Goal: Task Accomplishment & Management: Manage account settings

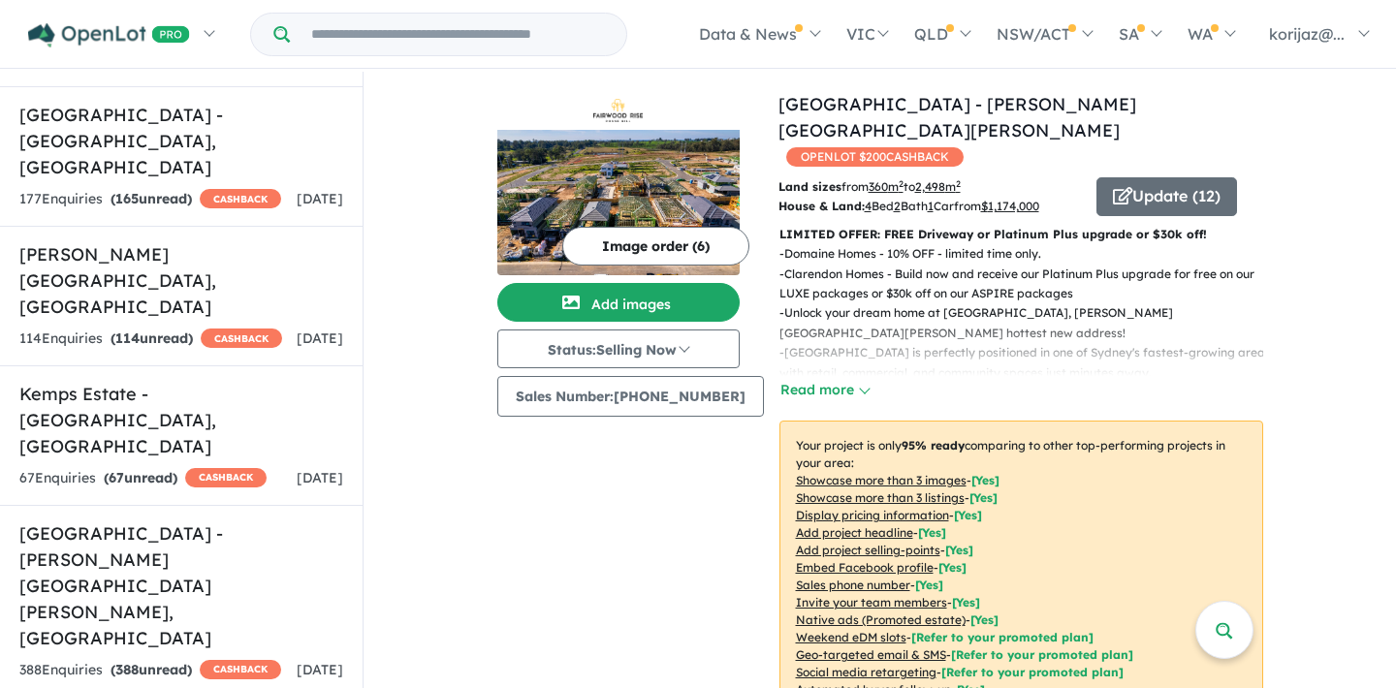
scroll to position [2765, 0]
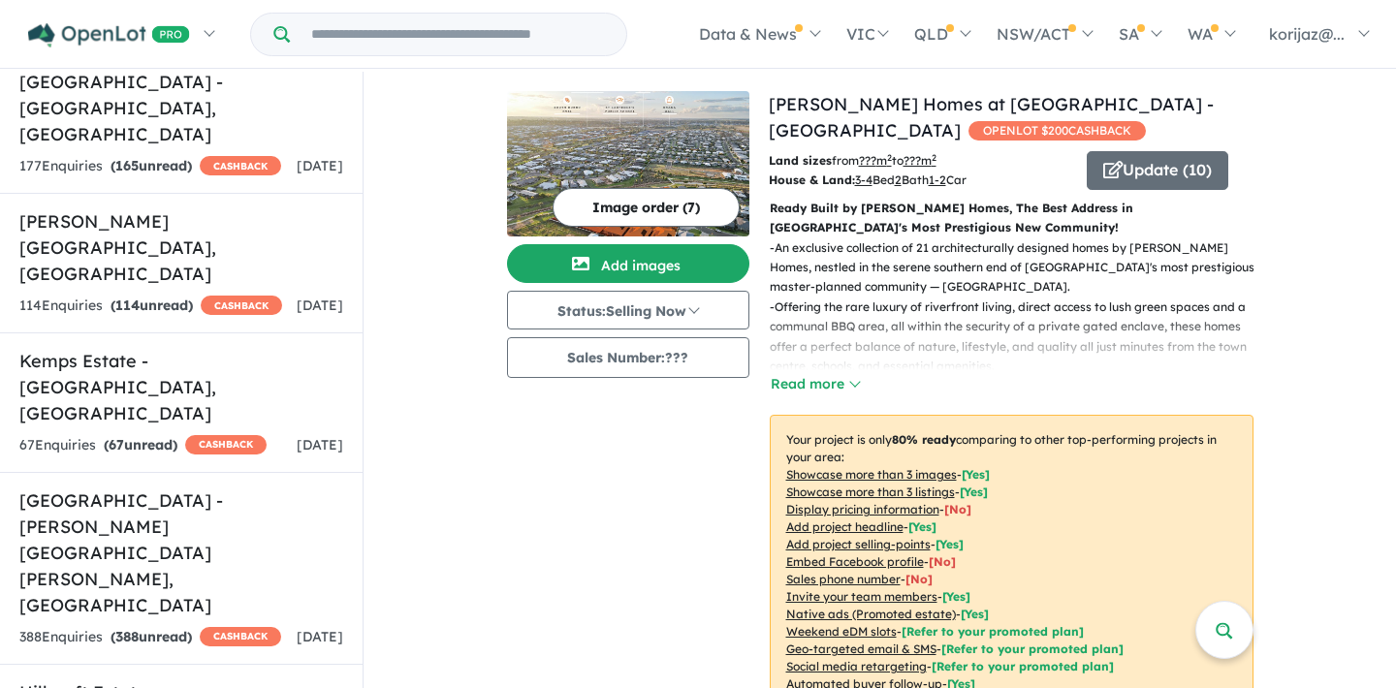
click at [868, 110] on link "[PERSON_NAME] Homes at [GEOGRAPHIC_DATA] - [GEOGRAPHIC_DATA]" at bounding box center [991, 117] width 445 height 48
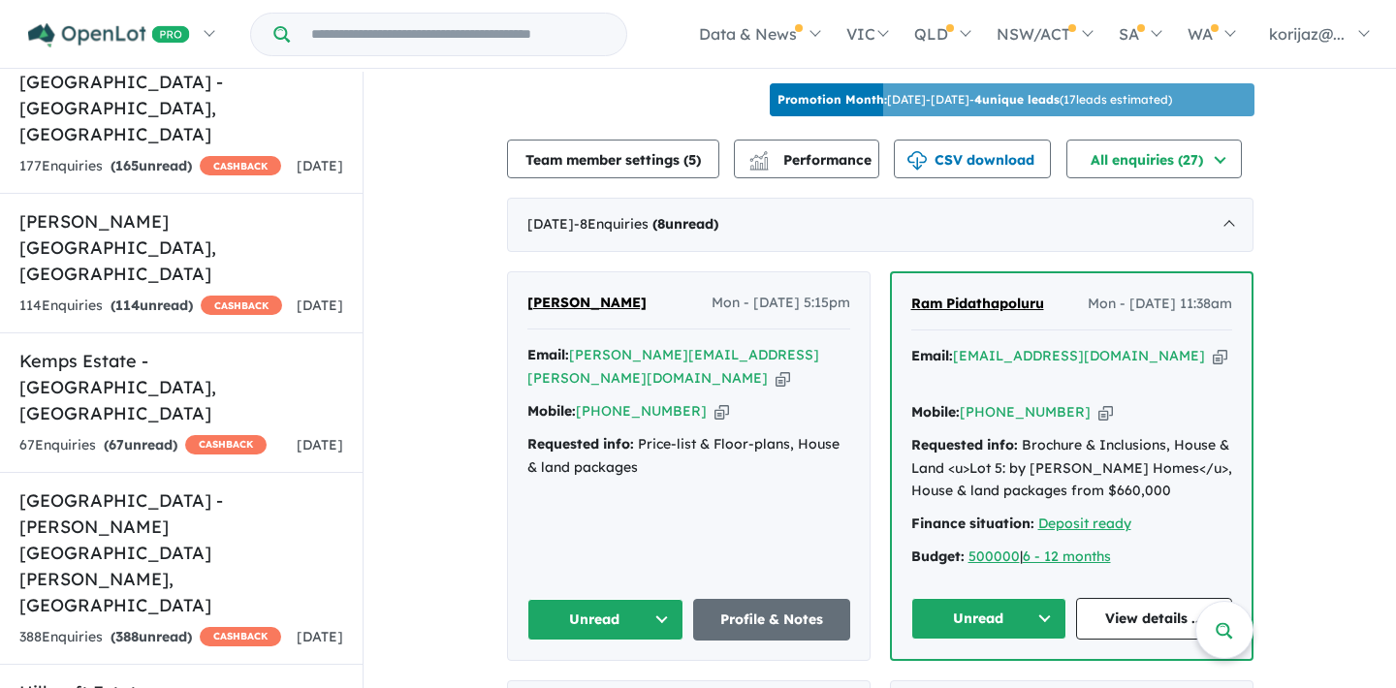
scroll to position [668, 0]
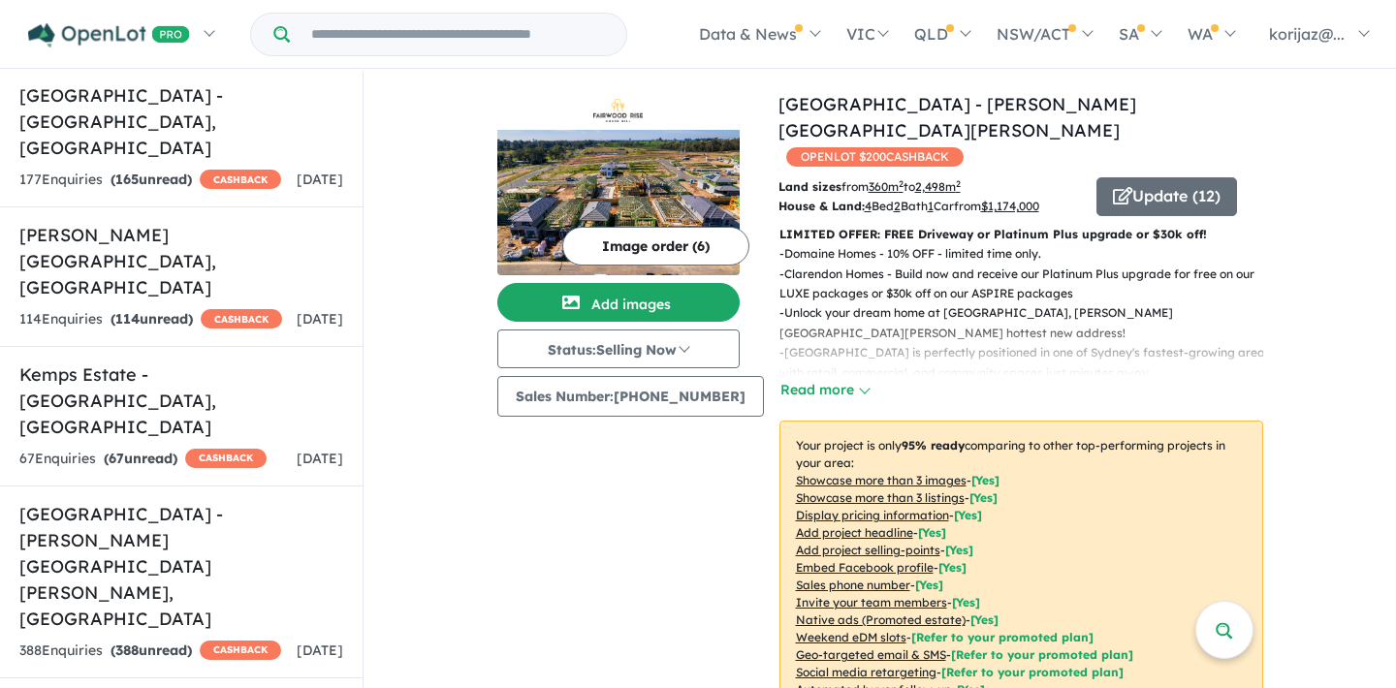
scroll to position [2748, 0]
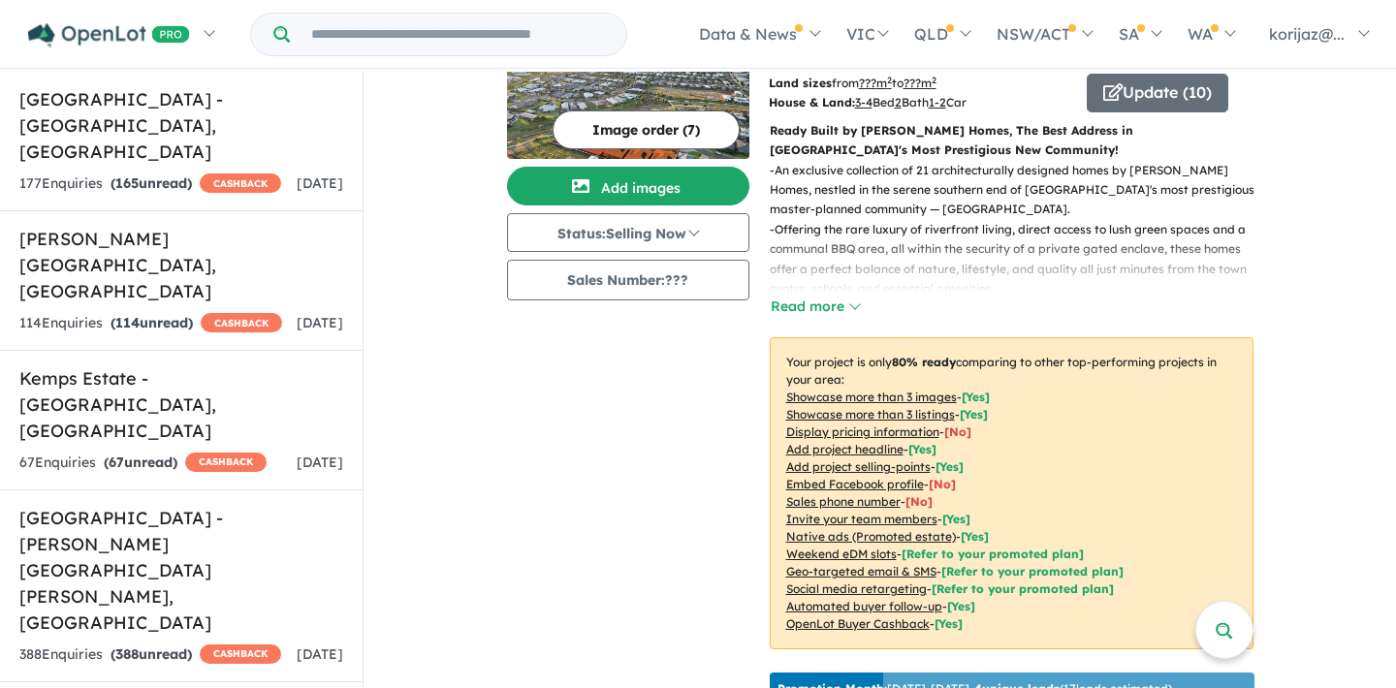
scroll to position [79, 0]
click at [1181, 90] on button "Update ( 10 )" at bounding box center [1158, 92] width 142 height 39
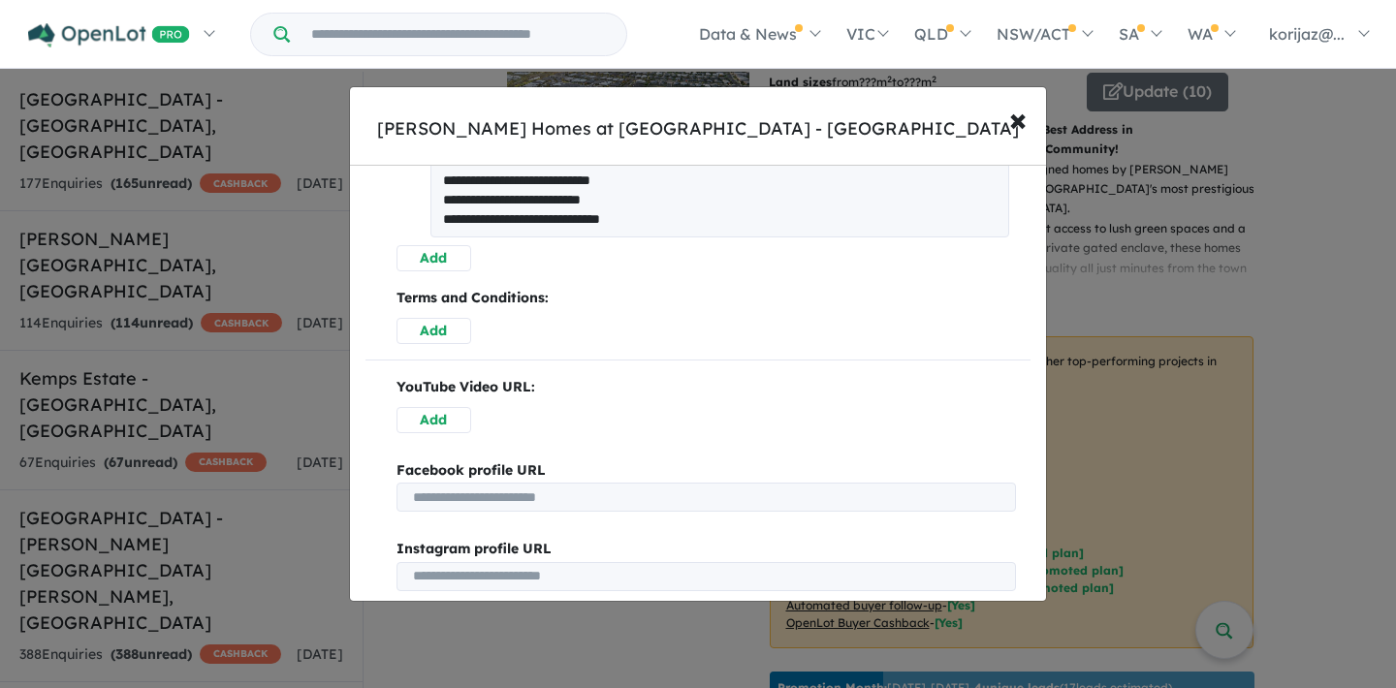
scroll to position [1302, 0]
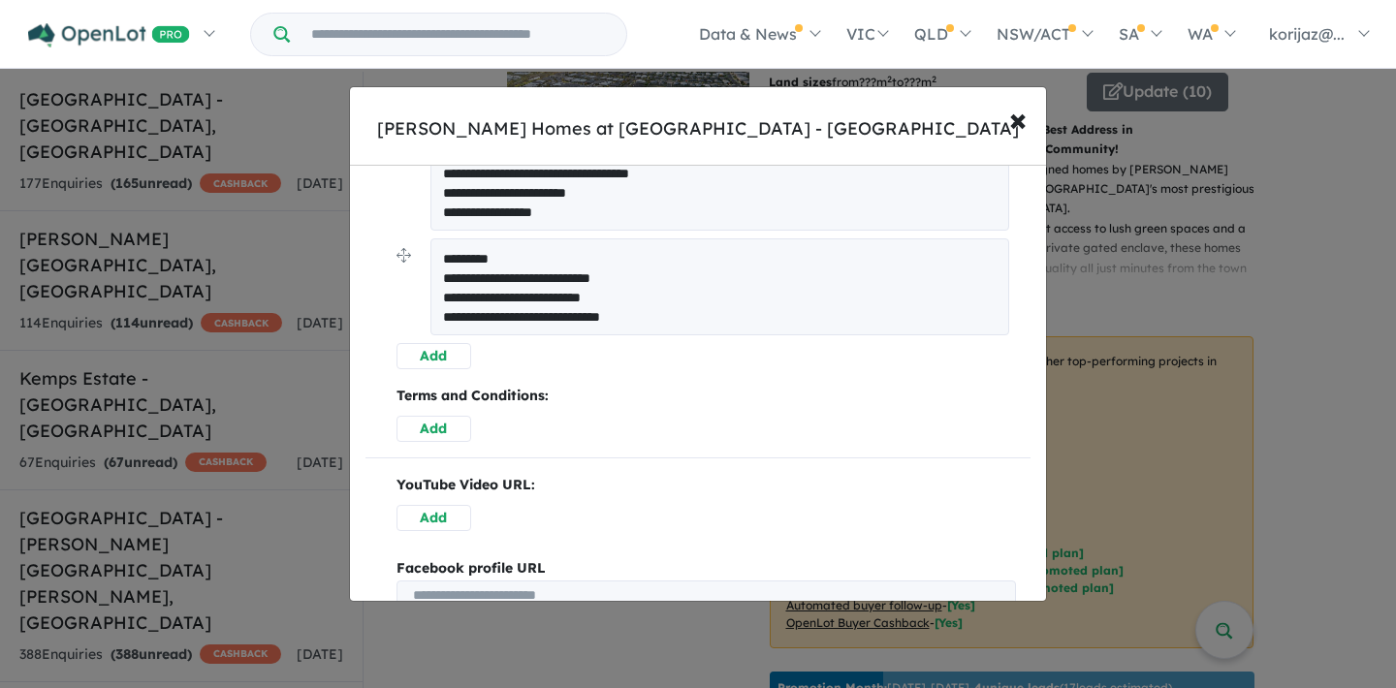
click at [426, 351] on button "Add" at bounding box center [433, 356] width 75 height 26
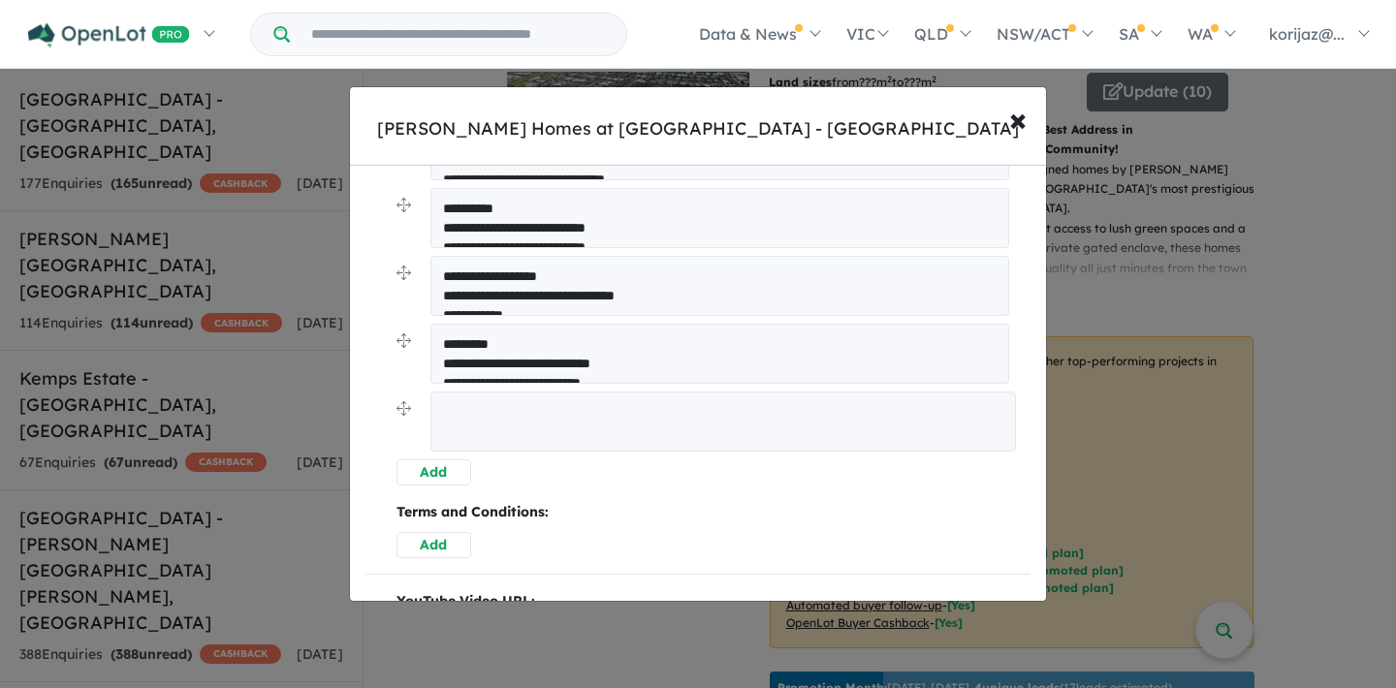
scroll to position [800, 0]
click at [463, 400] on textarea at bounding box center [722, 424] width 585 height 60
paste textarea "**********"
type textarea "**********"
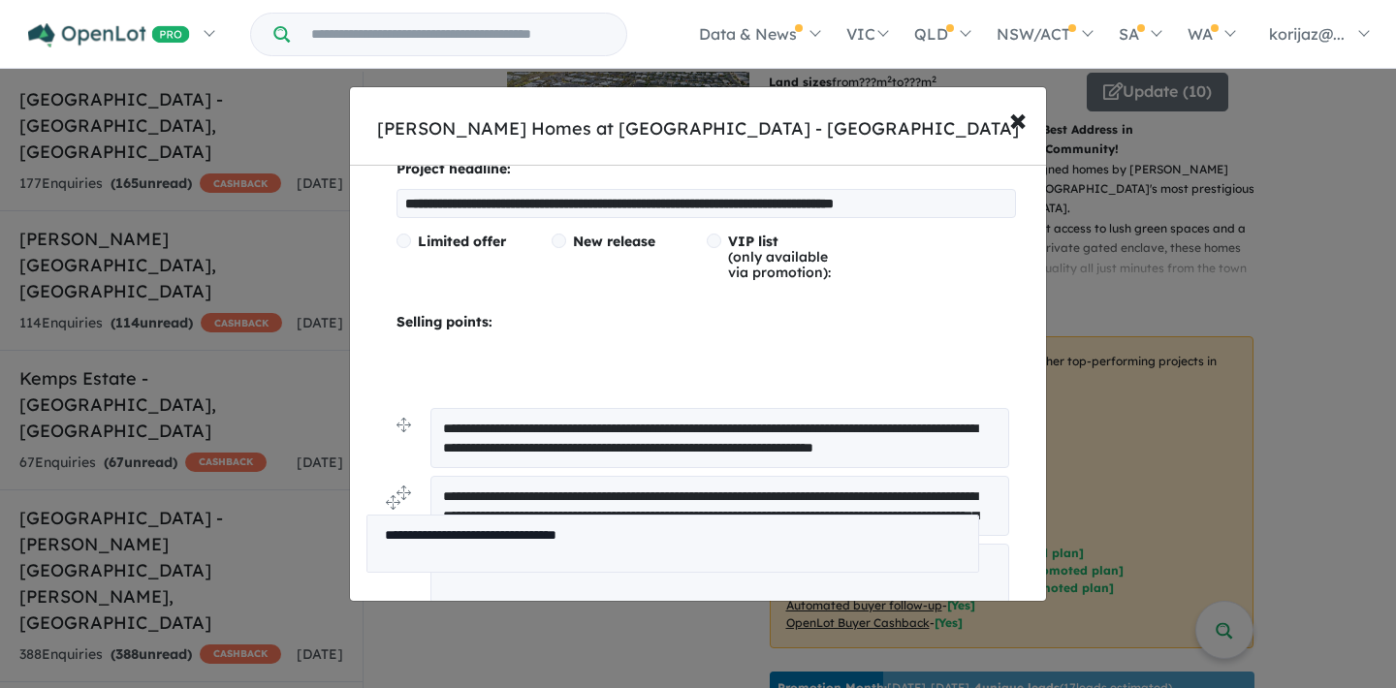
scroll to position [391, 0]
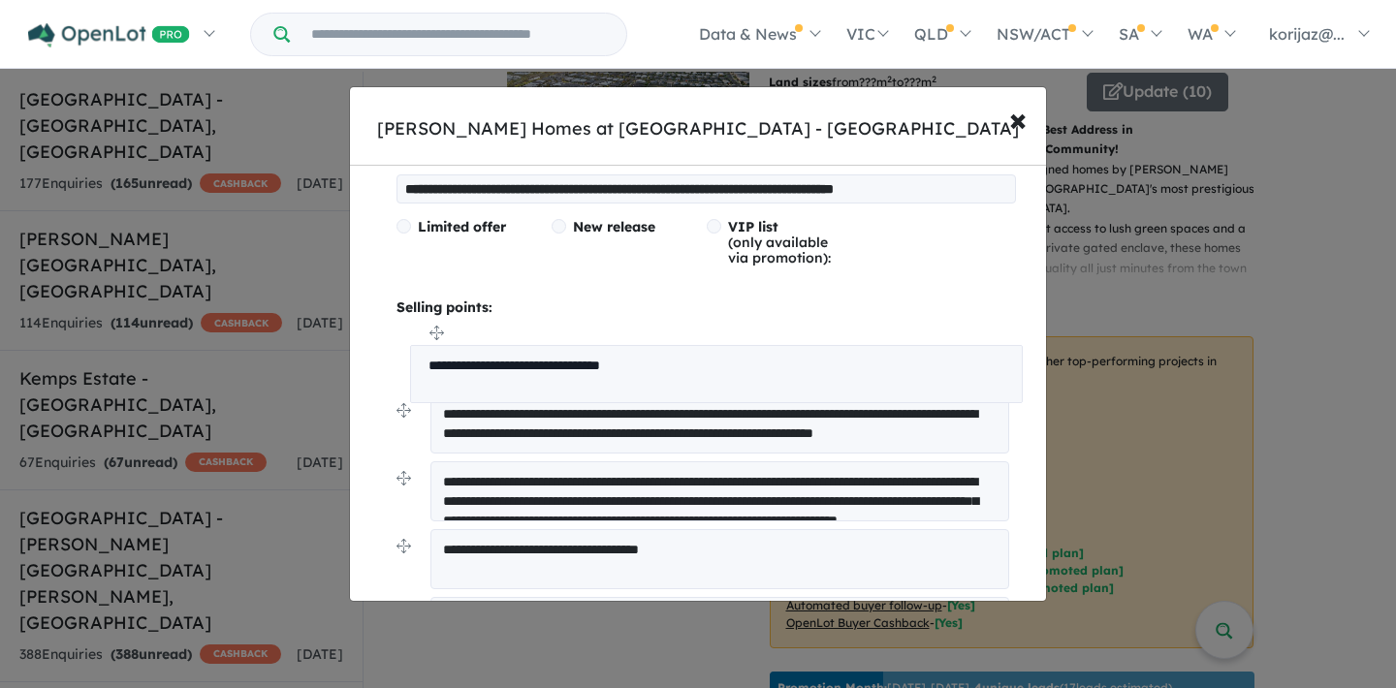
drag, startPoint x: 401, startPoint y: 404, endPoint x: 415, endPoint y: 334, distance: 71.1
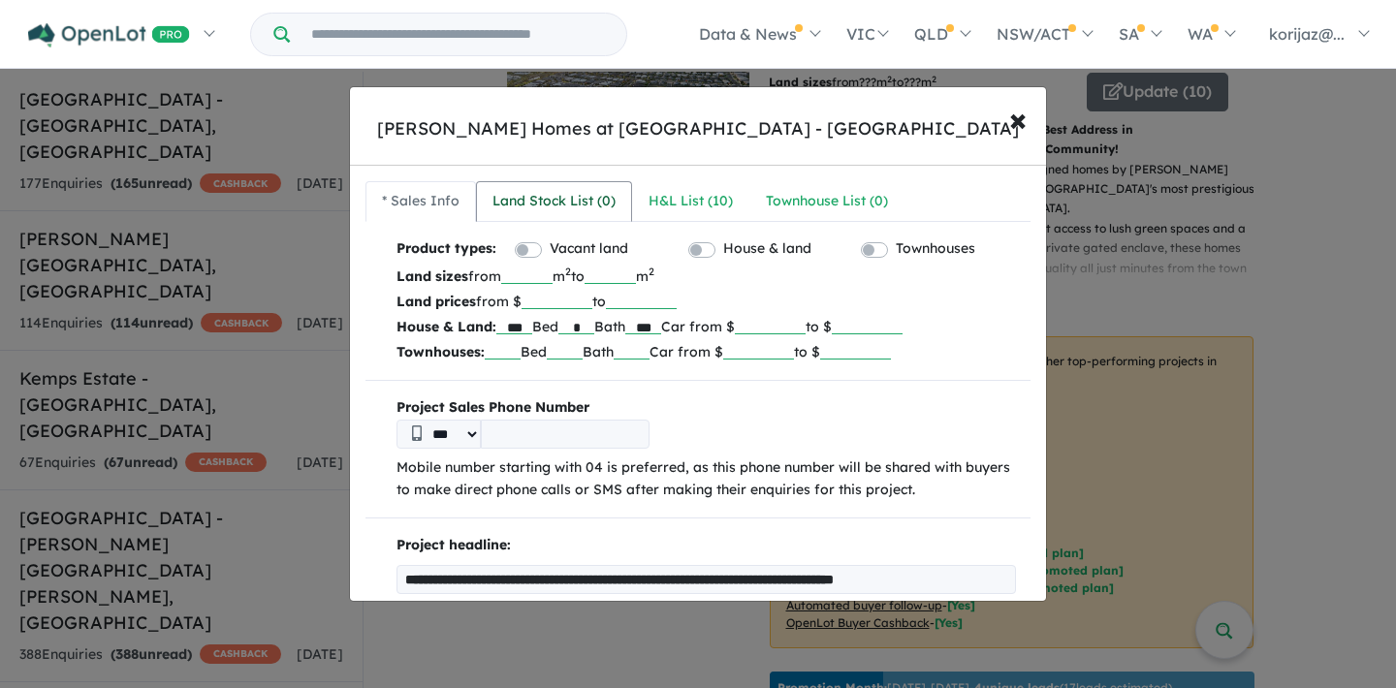
scroll to position [0, 0]
click at [582, 202] on div "Land Stock List ( 0 )" at bounding box center [553, 201] width 123 height 23
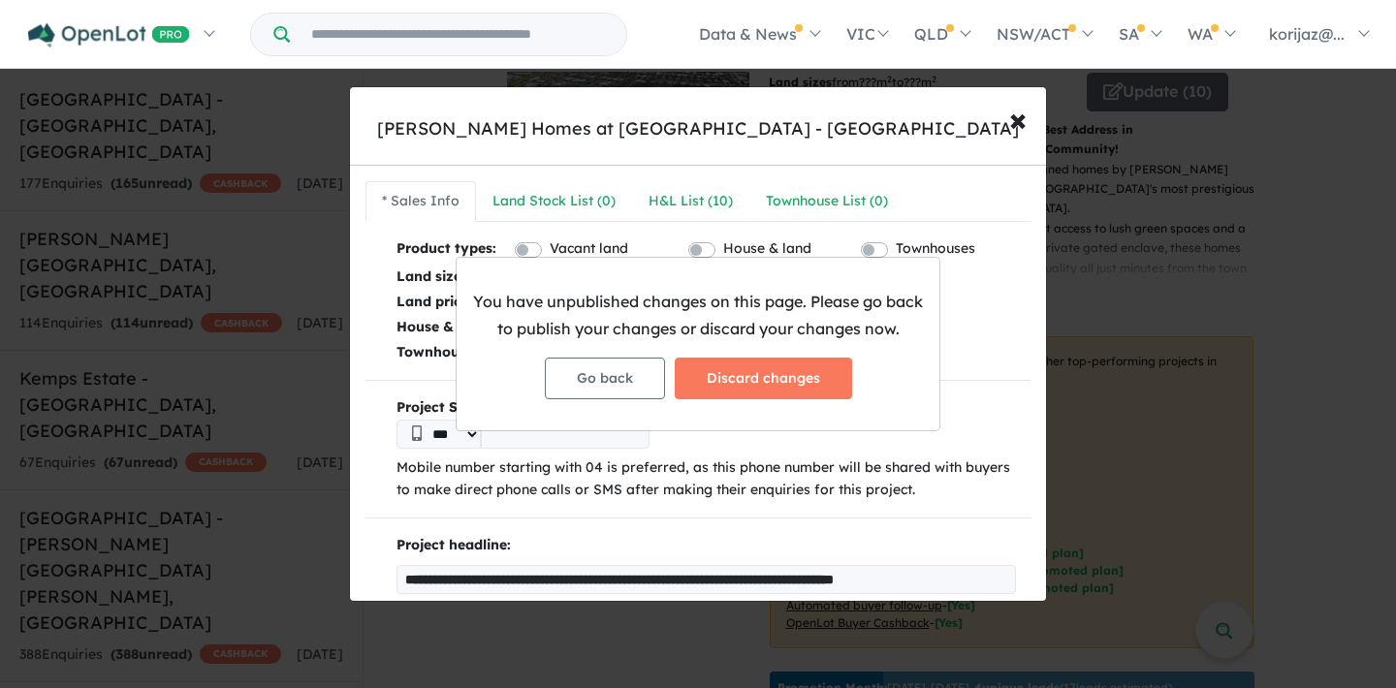
click at [695, 204] on div "You have unpublished changes on this page. Please go back to publish your chang…" at bounding box center [698, 344] width 1396 height 688
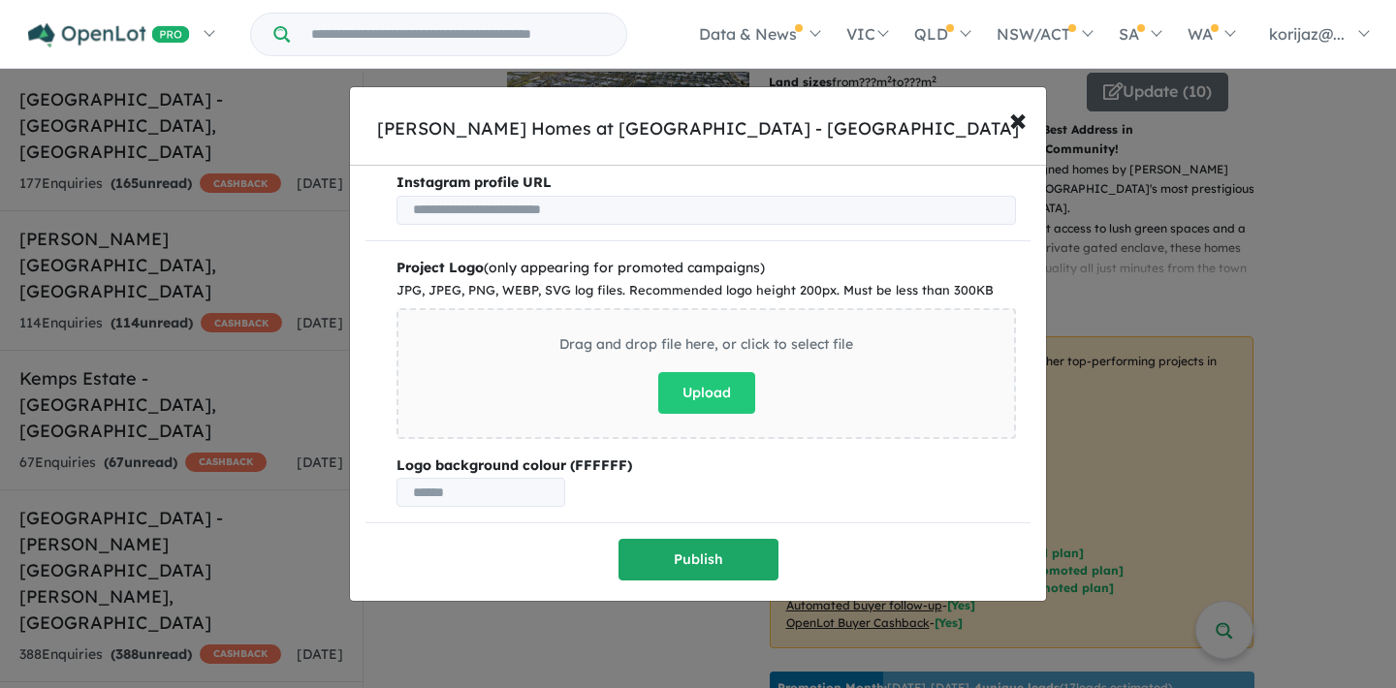
scroll to position [1381, 0]
click at [682, 548] on button "Publish" at bounding box center [698, 561] width 160 height 42
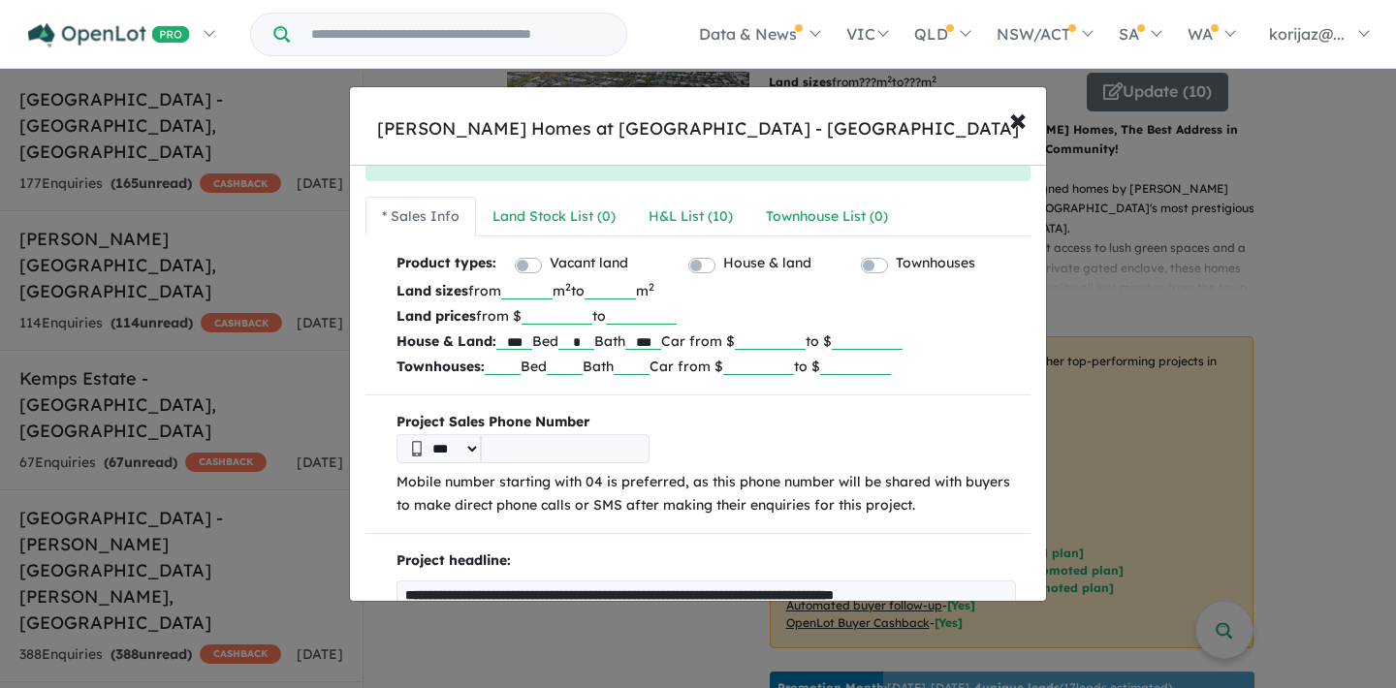
scroll to position [48, 0]
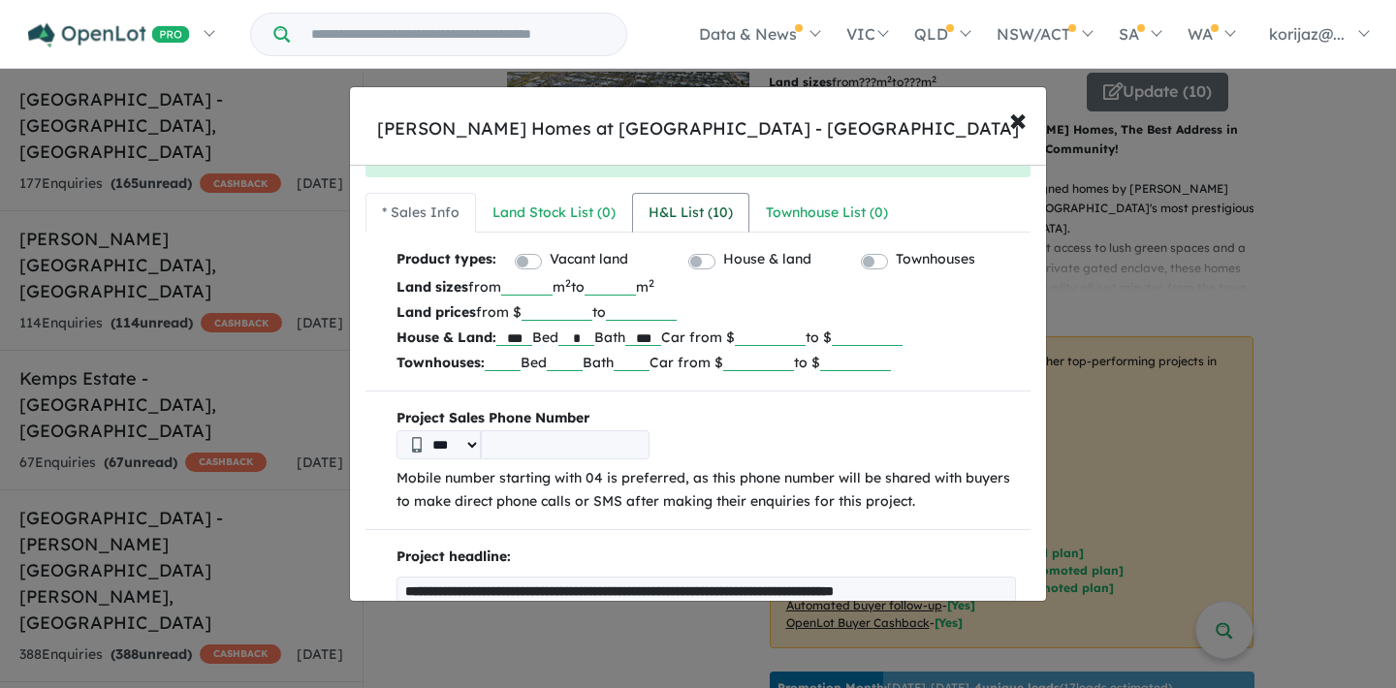
click at [700, 205] on div "H&L List ( 10 )" at bounding box center [690, 213] width 84 height 23
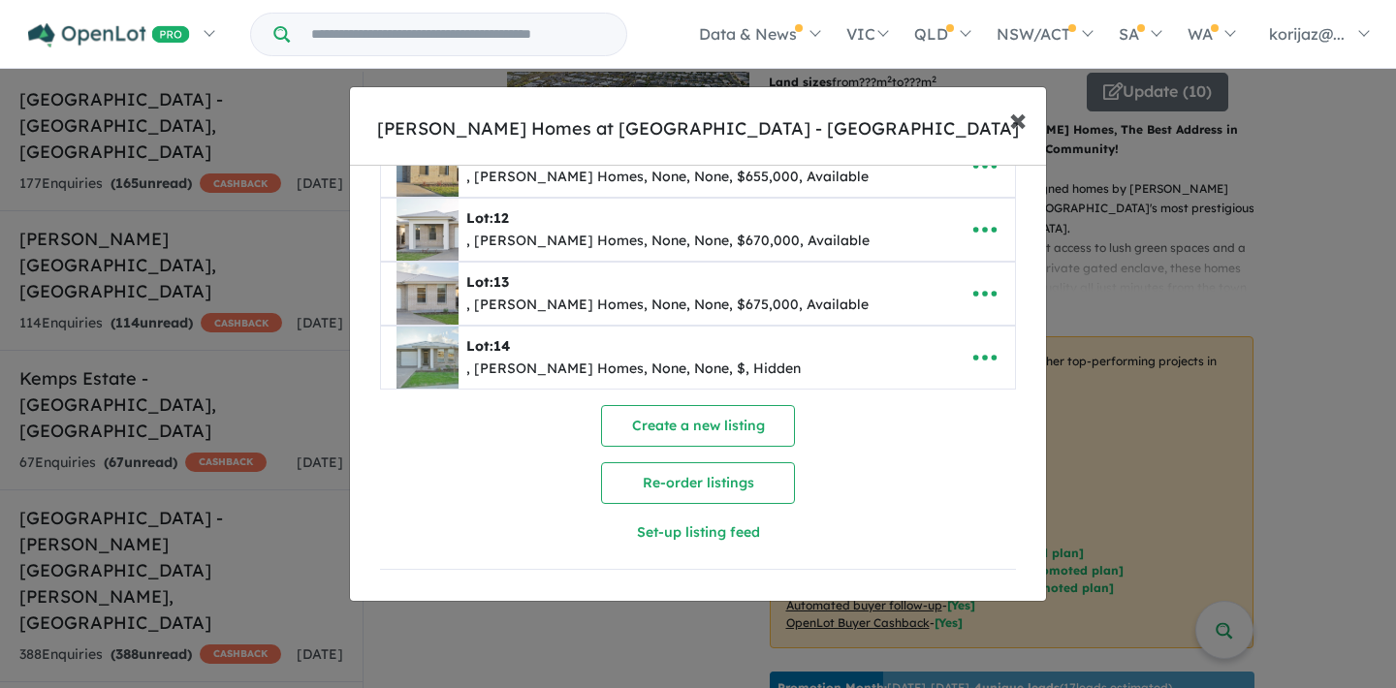
scroll to position [555, 0]
click at [1007, 122] on button "× Close" at bounding box center [1018, 119] width 56 height 52
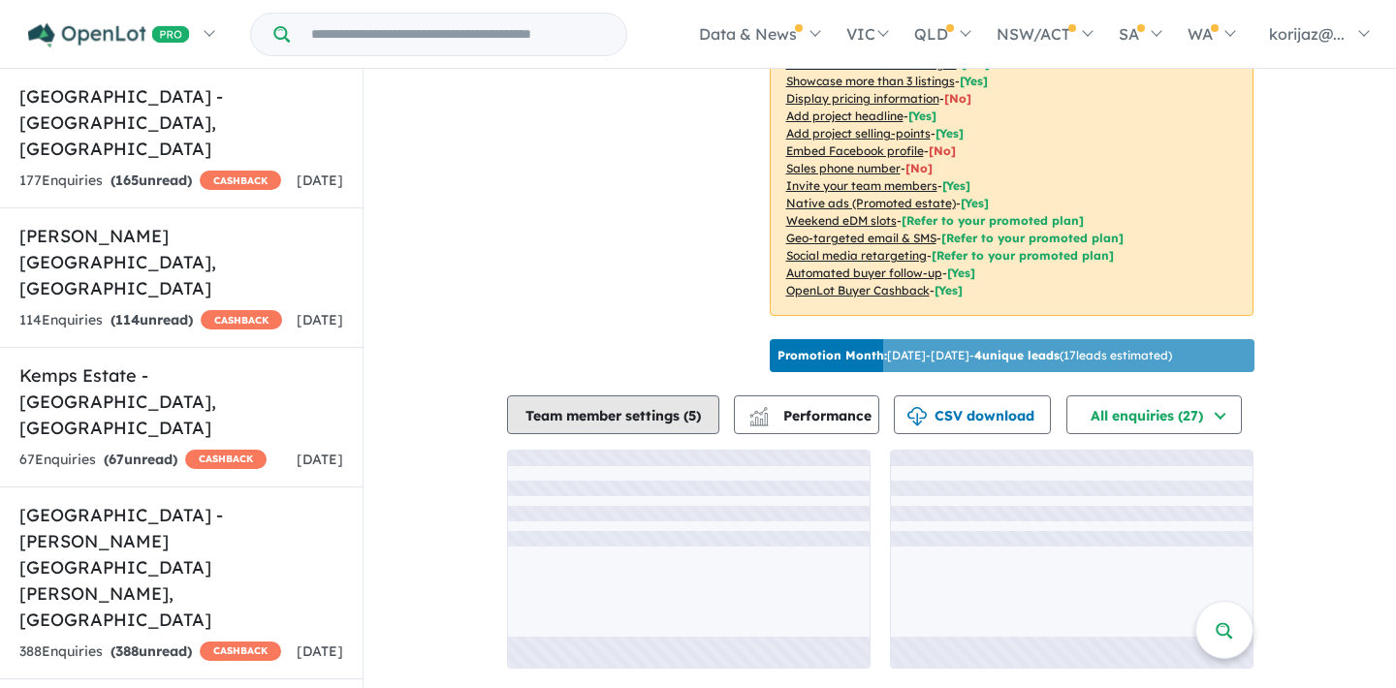
scroll to position [3, 0]
click at [618, 413] on button "Team member settings ( 5 )" at bounding box center [613, 414] width 212 height 39
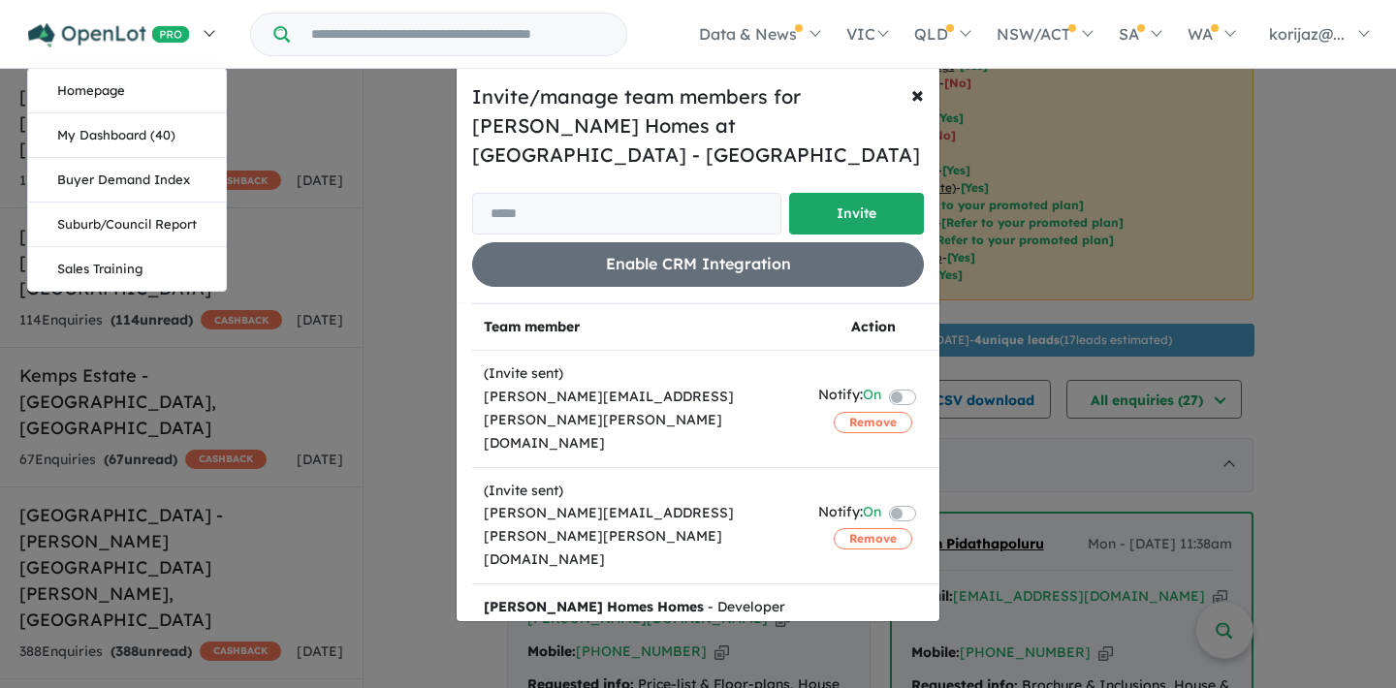
scroll to position [0, 0]
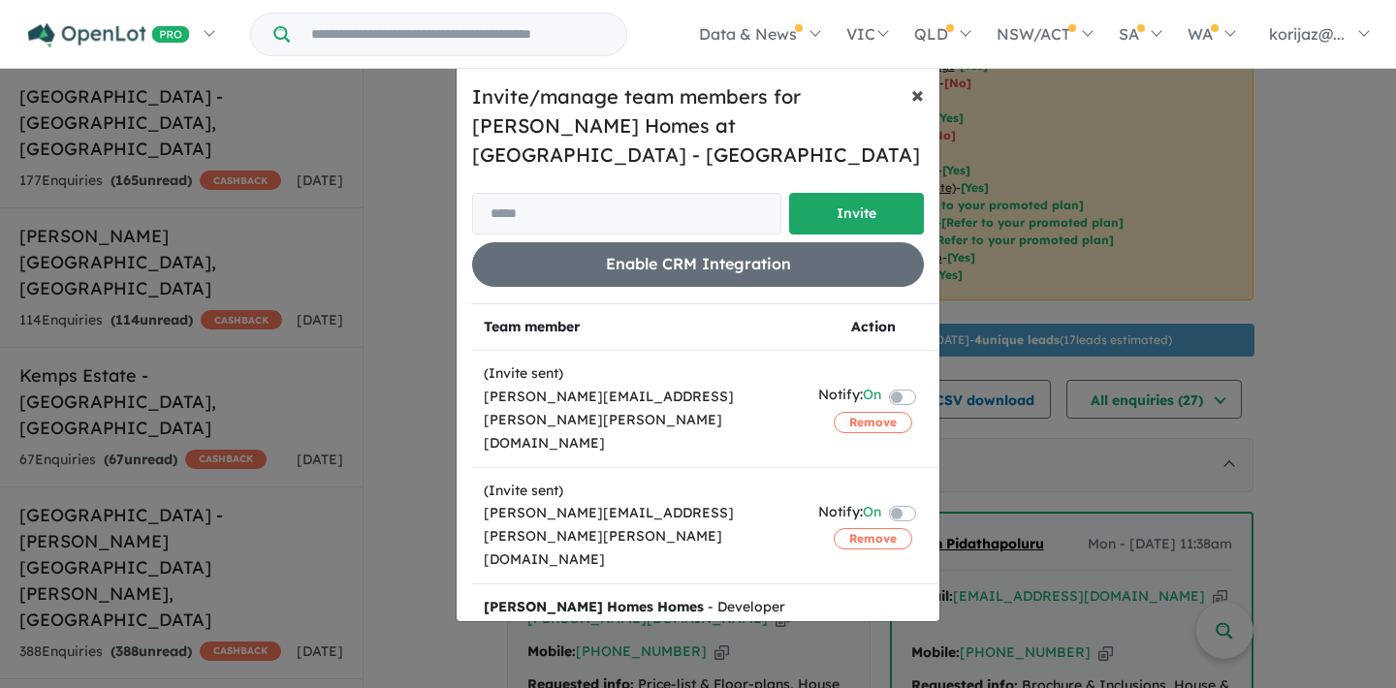
click at [912, 107] on span "×" at bounding box center [917, 93] width 13 height 29
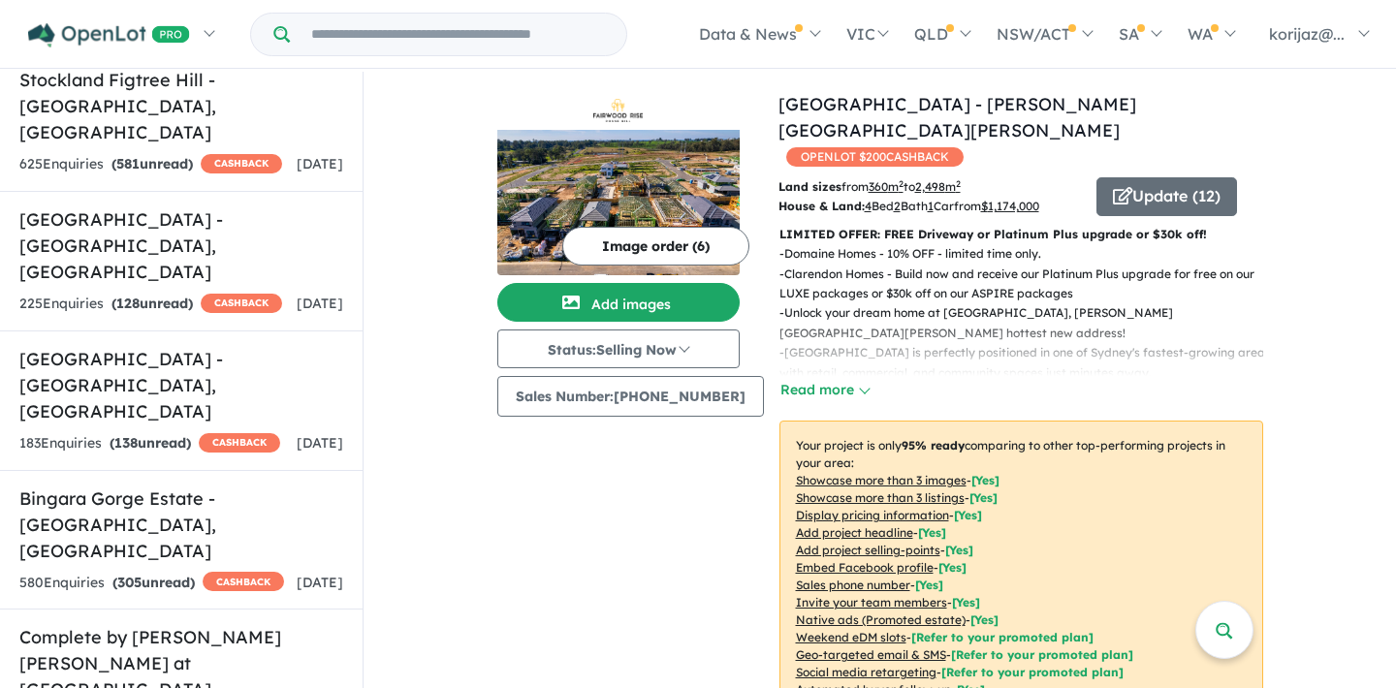
scroll to position [4514, 0]
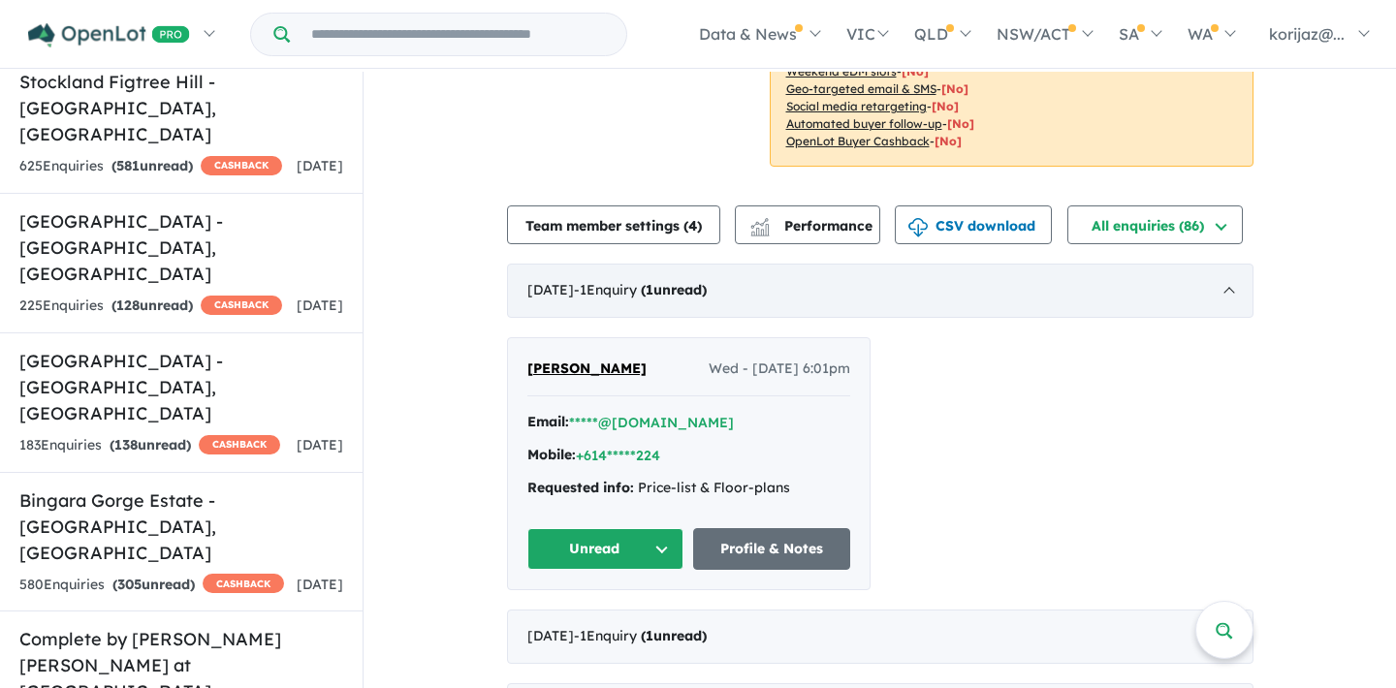
scroll to position [536, 0]
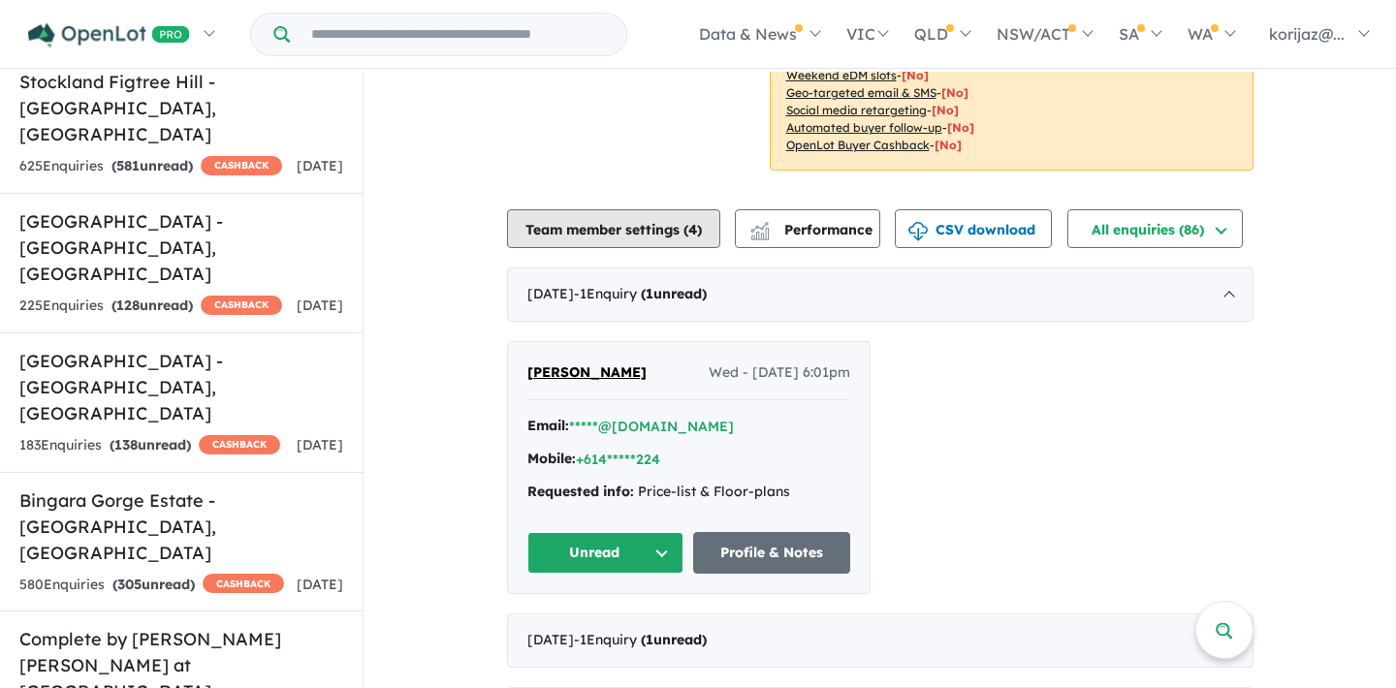
click at [652, 209] on button "Team member settings ( 4 )" at bounding box center [613, 228] width 213 height 39
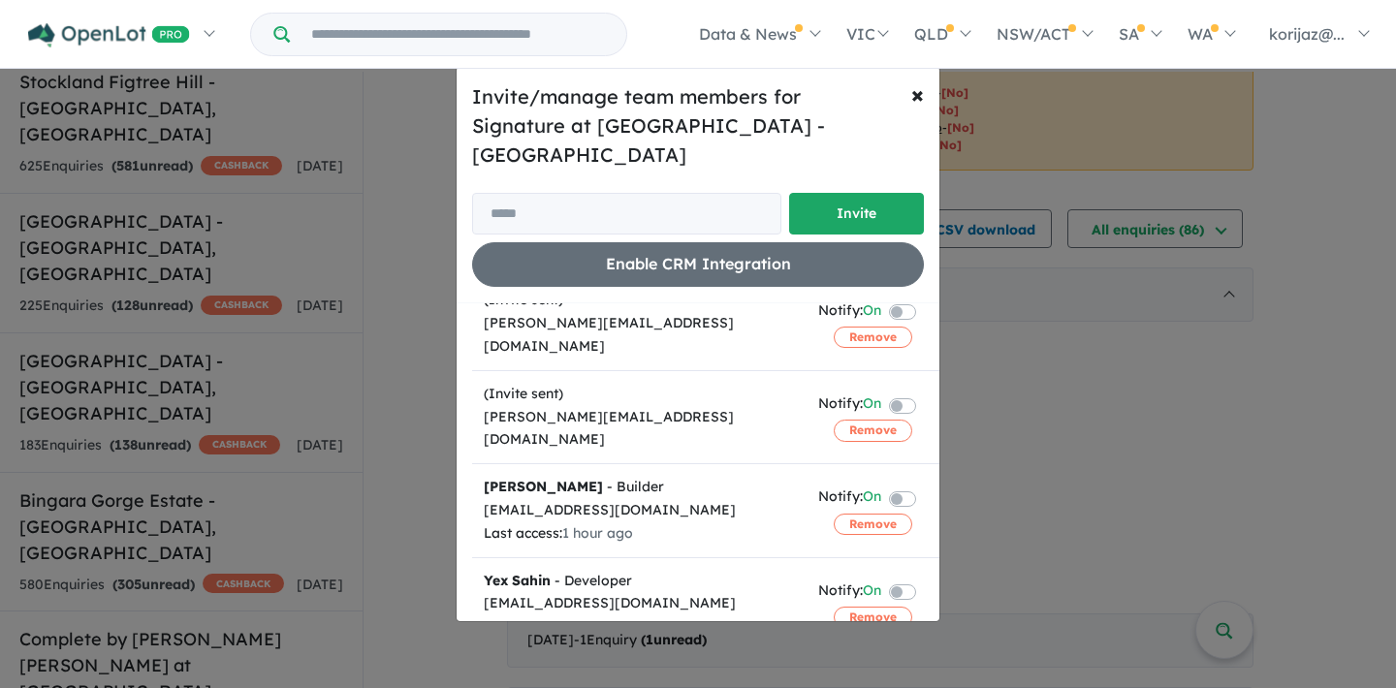
scroll to position [73, 0]
drag, startPoint x: 778, startPoint y: 380, endPoint x: 481, endPoint y: 386, distance: 297.6
click at [481, 386] on td "(Invite sent) sambhav@signaturehomesaustralia.com.au" at bounding box center [639, 417] width 334 height 93
copy div "sambhav@signaturehomesaustralia.com.au"
click at [923, 104] on span "×" at bounding box center [917, 93] width 13 height 29
